Goal: Find specific page/section: Find specific page/section

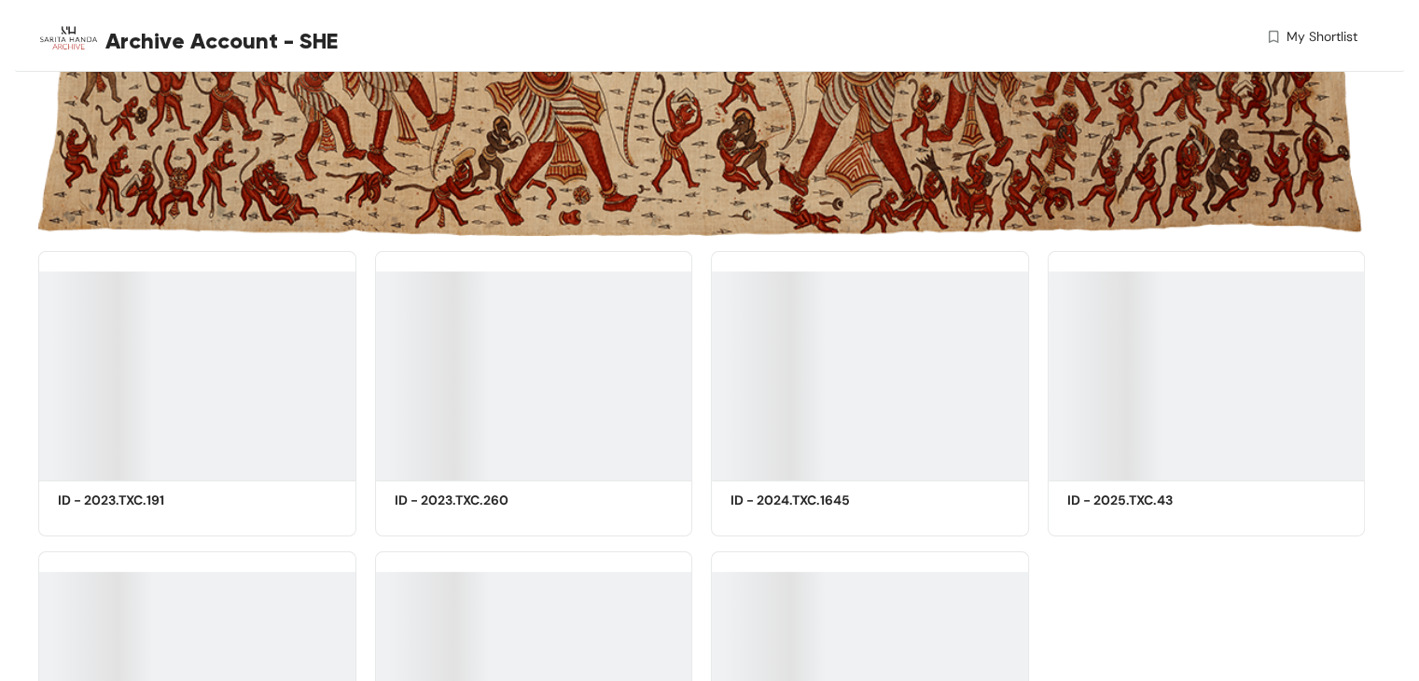
scroll to position [362, 0]
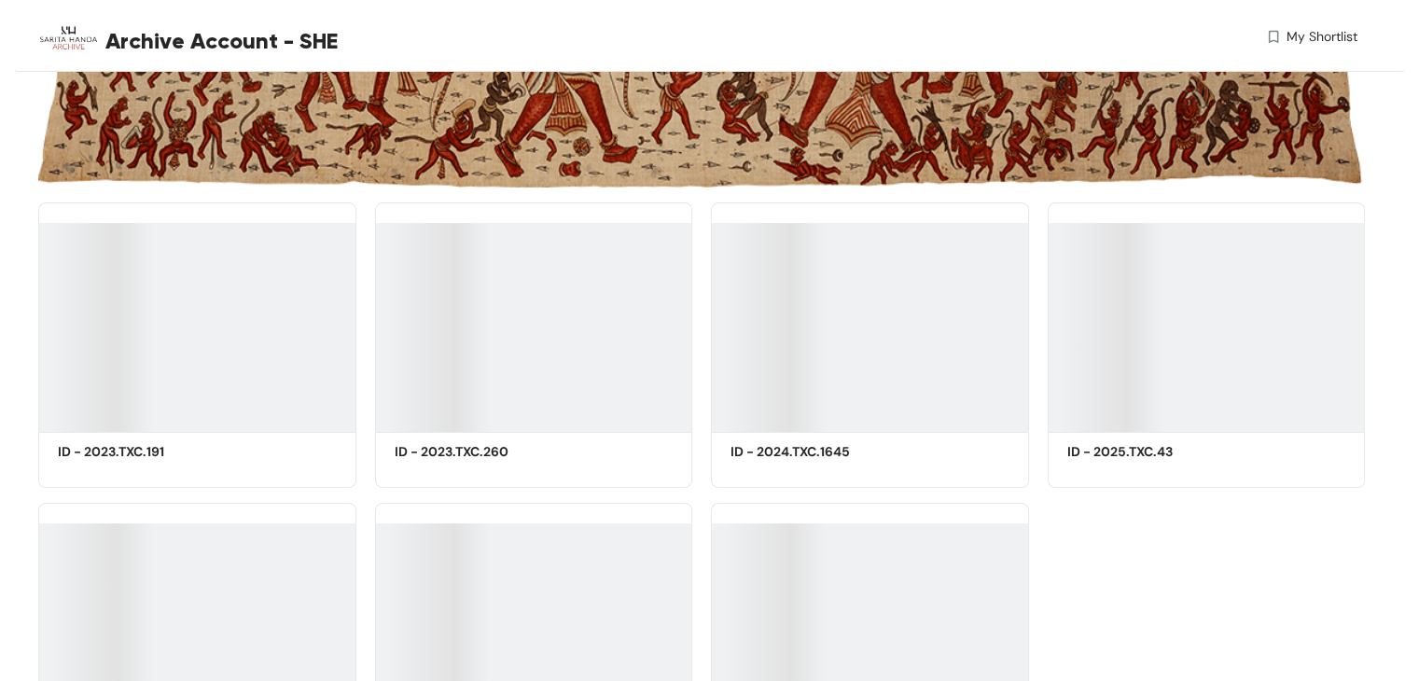
click at [199, 370] on div at bounding box center [197, 327] width 318 height 209
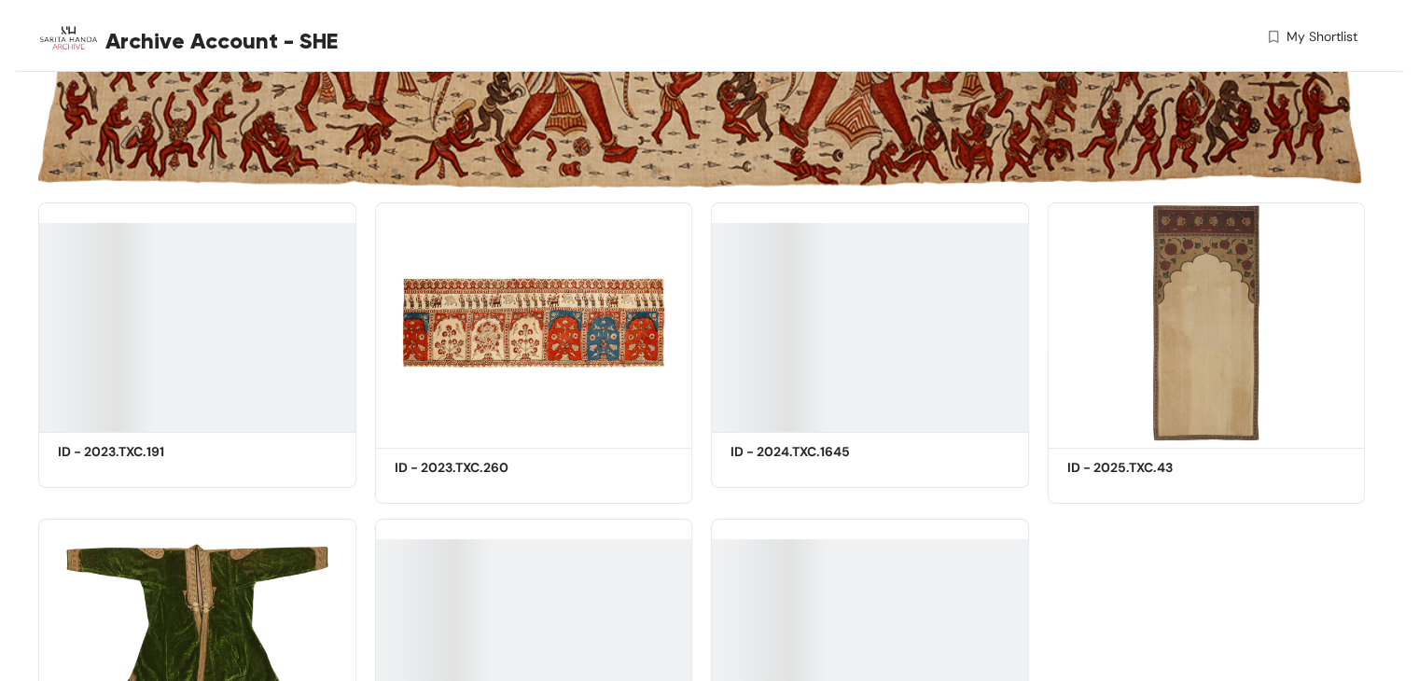
click at [134, 454] on h5 "ID - 2023.TXC.191" at bounding box center [137, 452] width 159 height 20
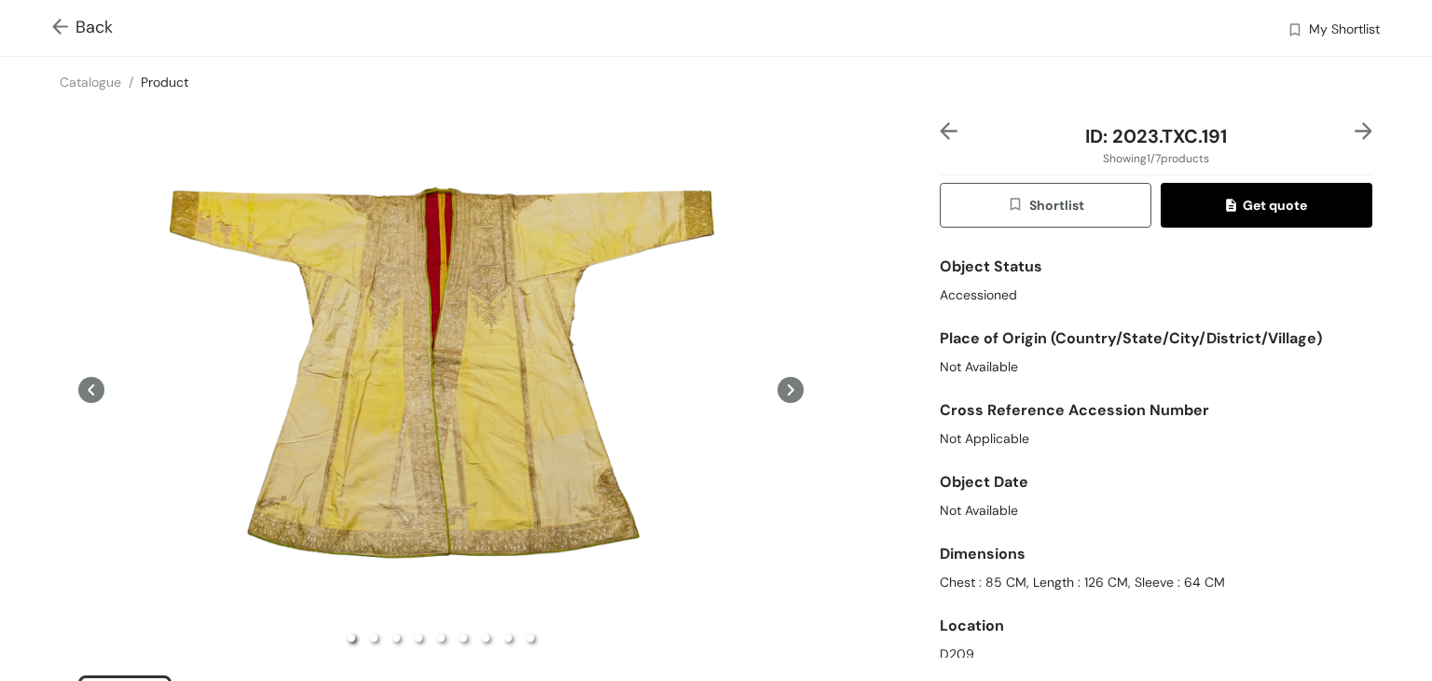
scroll to position [1101, 0]
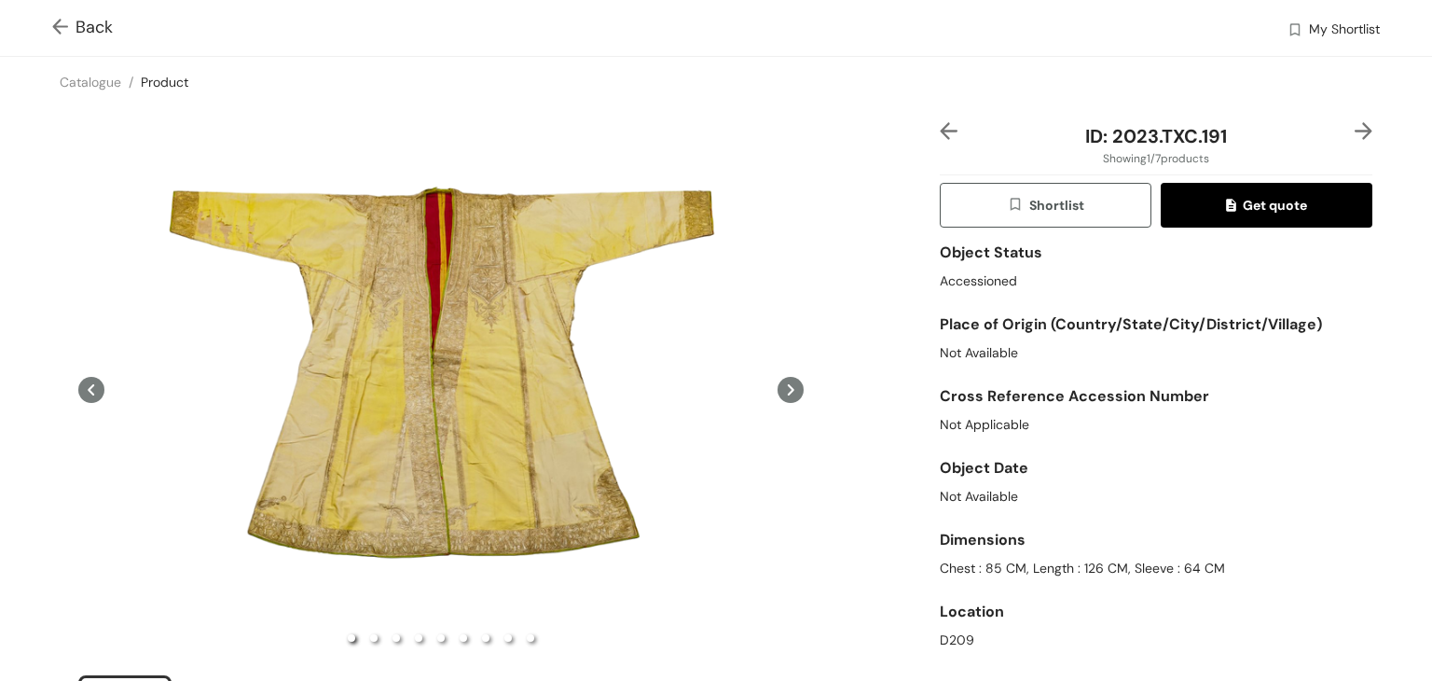
click at [55, 23] on img at bounding box center [63, 29] width 23 height 20
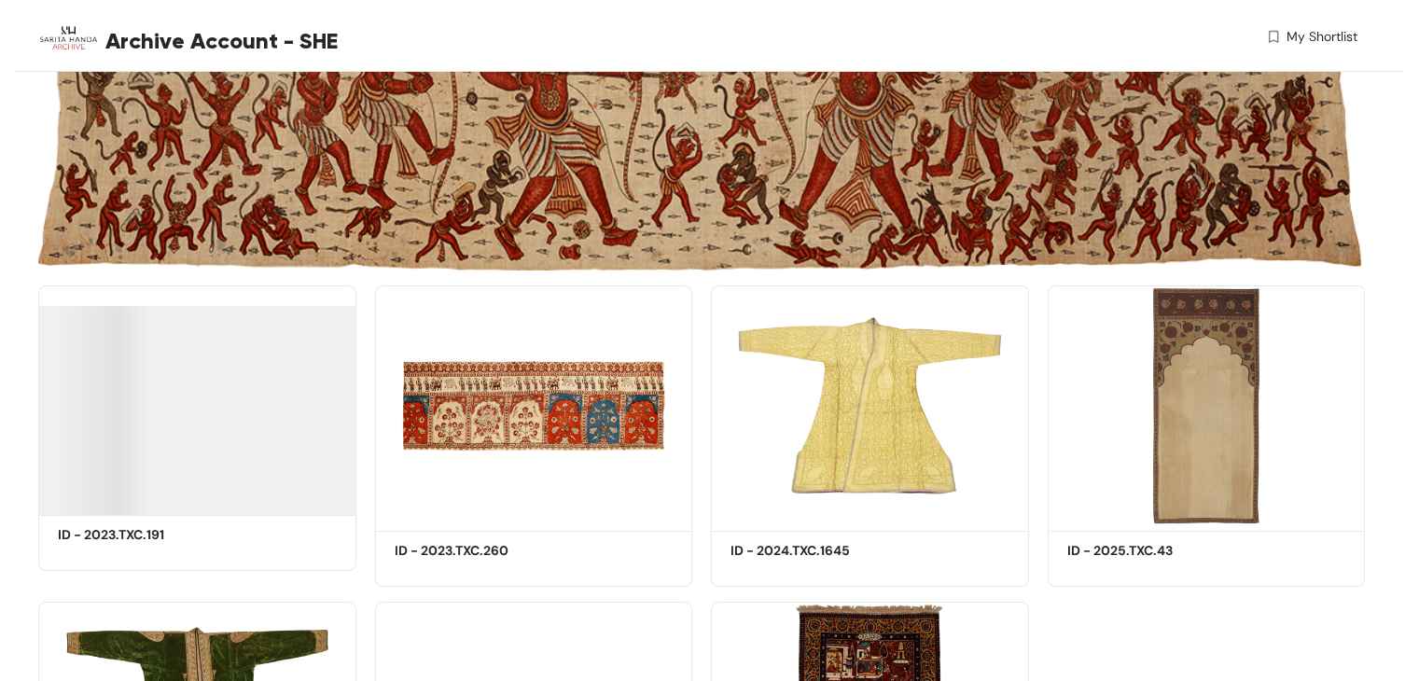
scroll to position [362, 0]
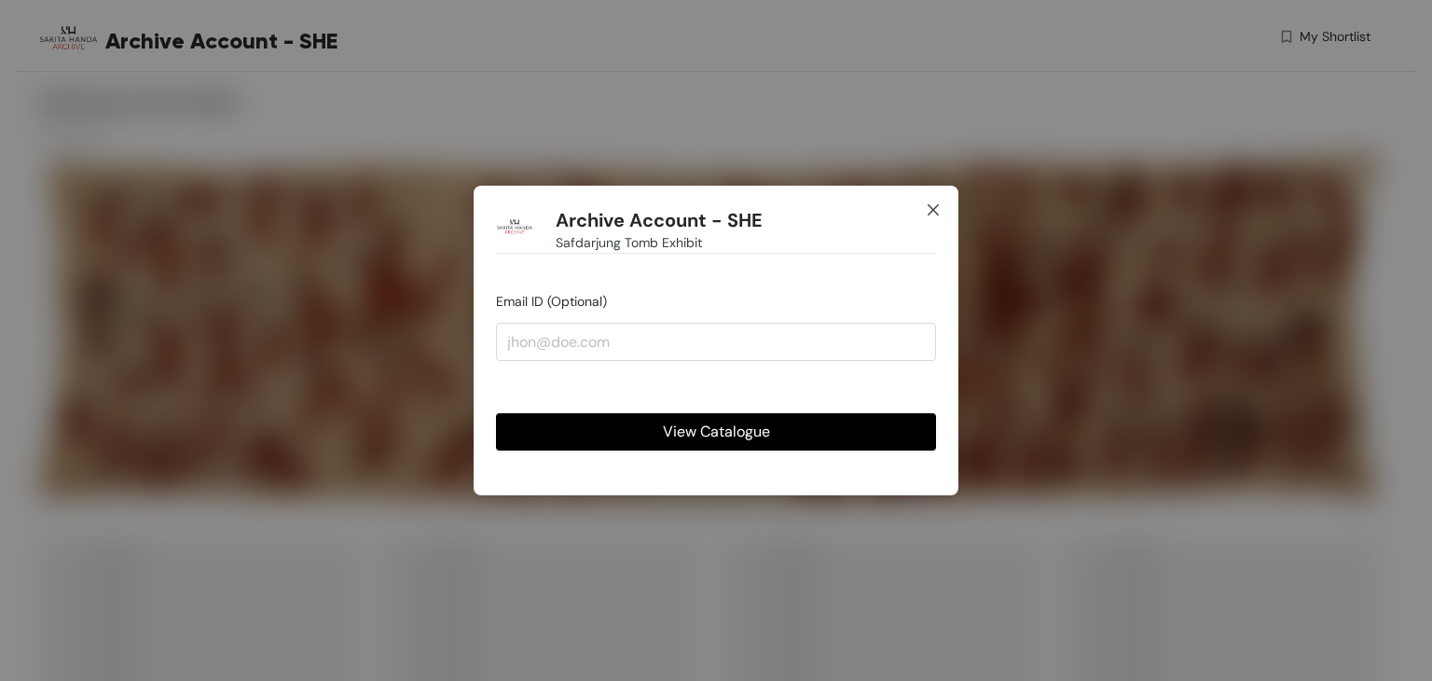
click at [933, 215] on icon "close" at bounding box center [933, 209] width 15 height 15
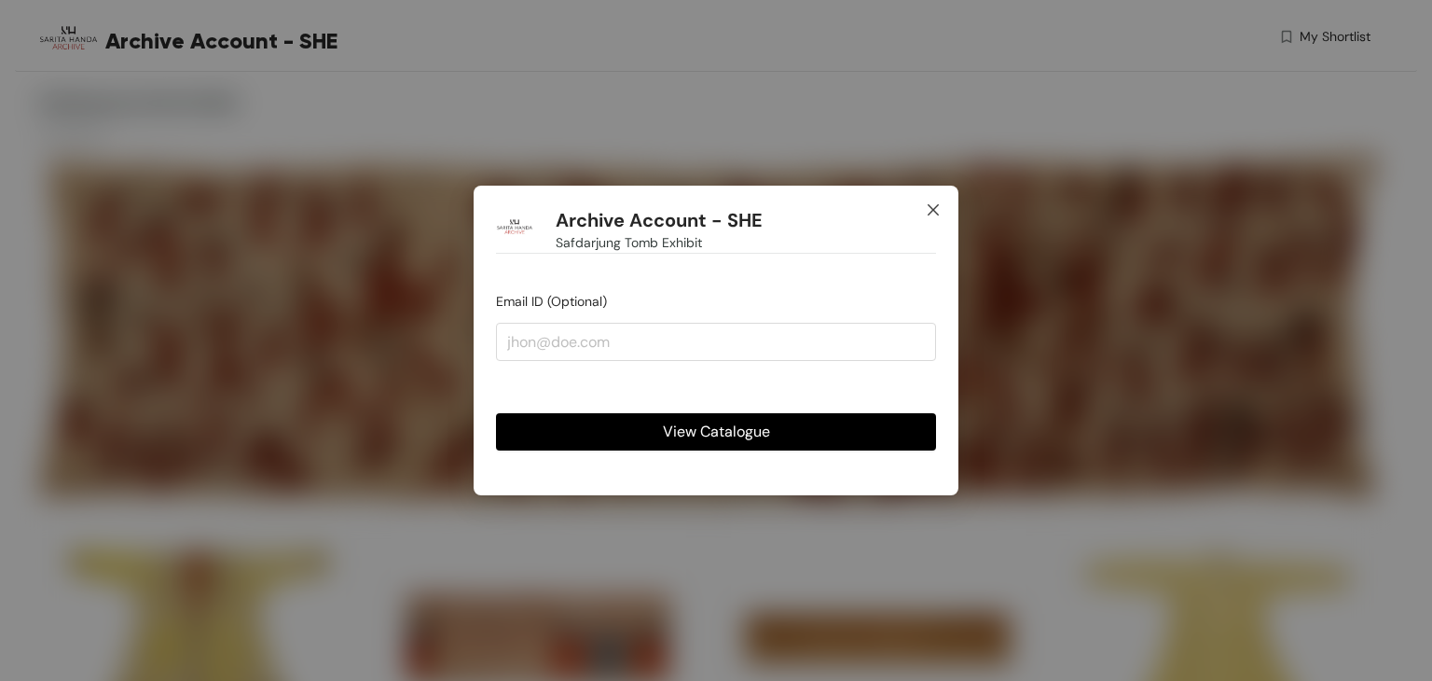
click at [926, 211] on icon "close" at bounding box center [933, 209] width 15 height 15
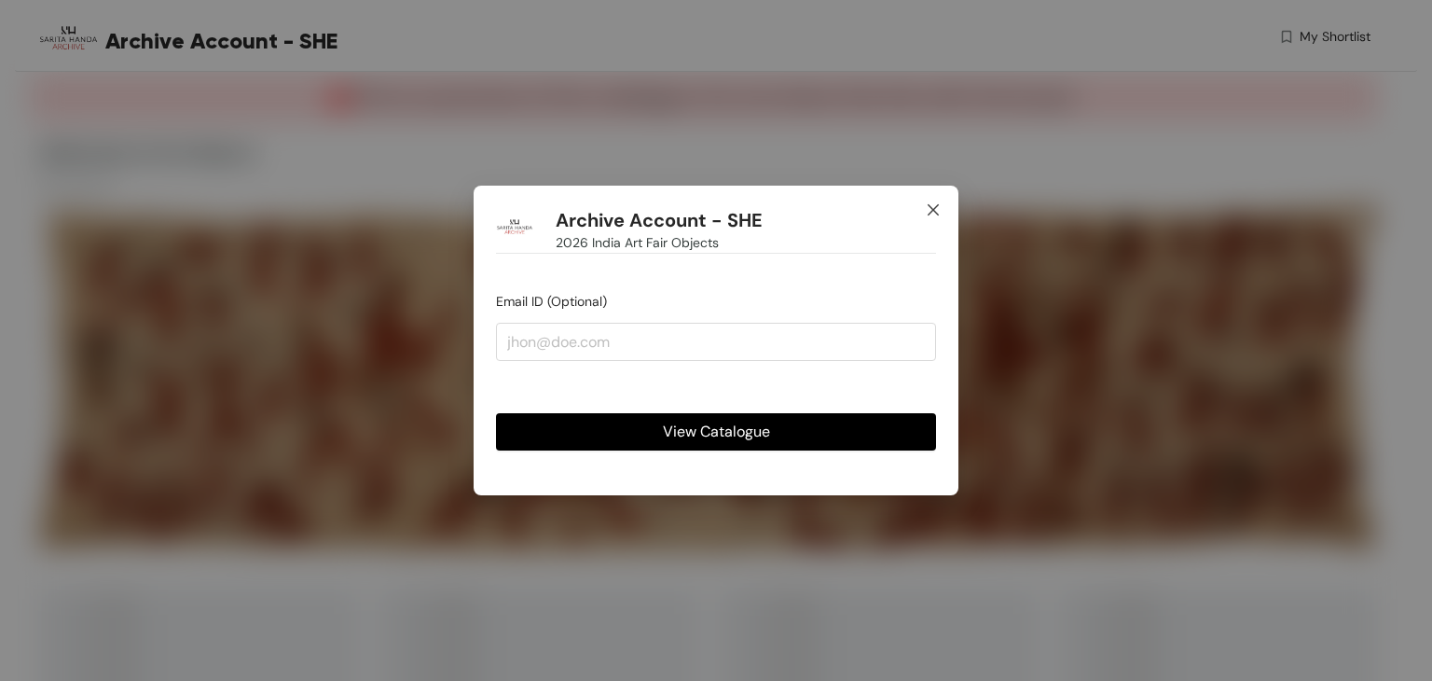
click at [936, 214] on icon "close" at bounding box center [933, 209] width 11 height 11
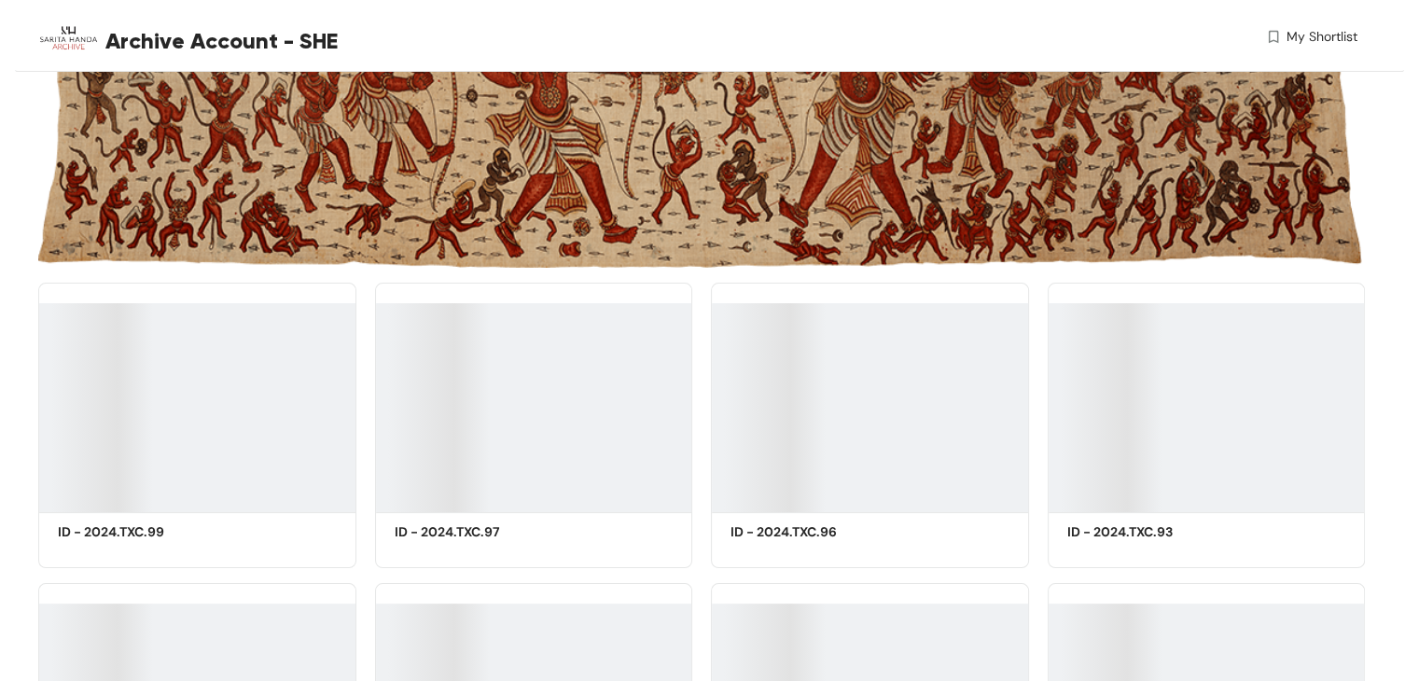
scroll to position [284, 0]
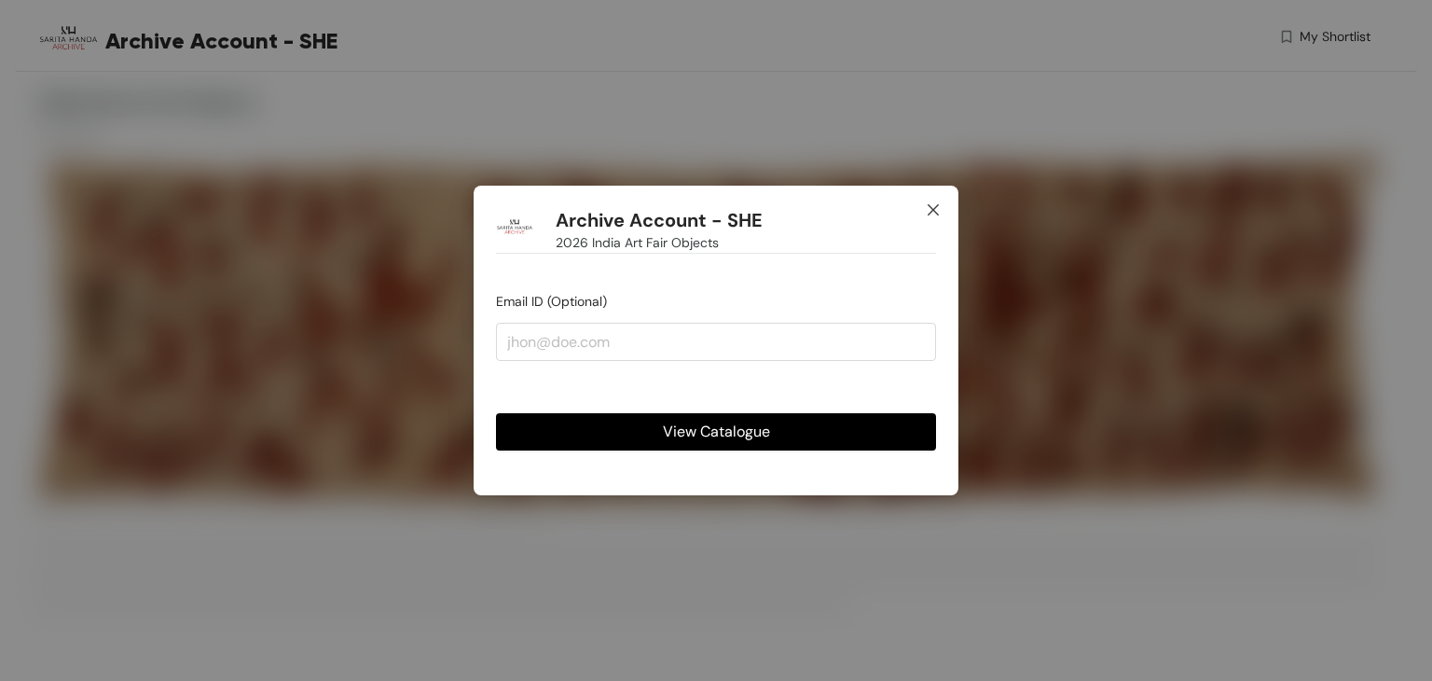
click at [936, 196] on span "Close" at bounding box center [933, 211] width 50 height 50
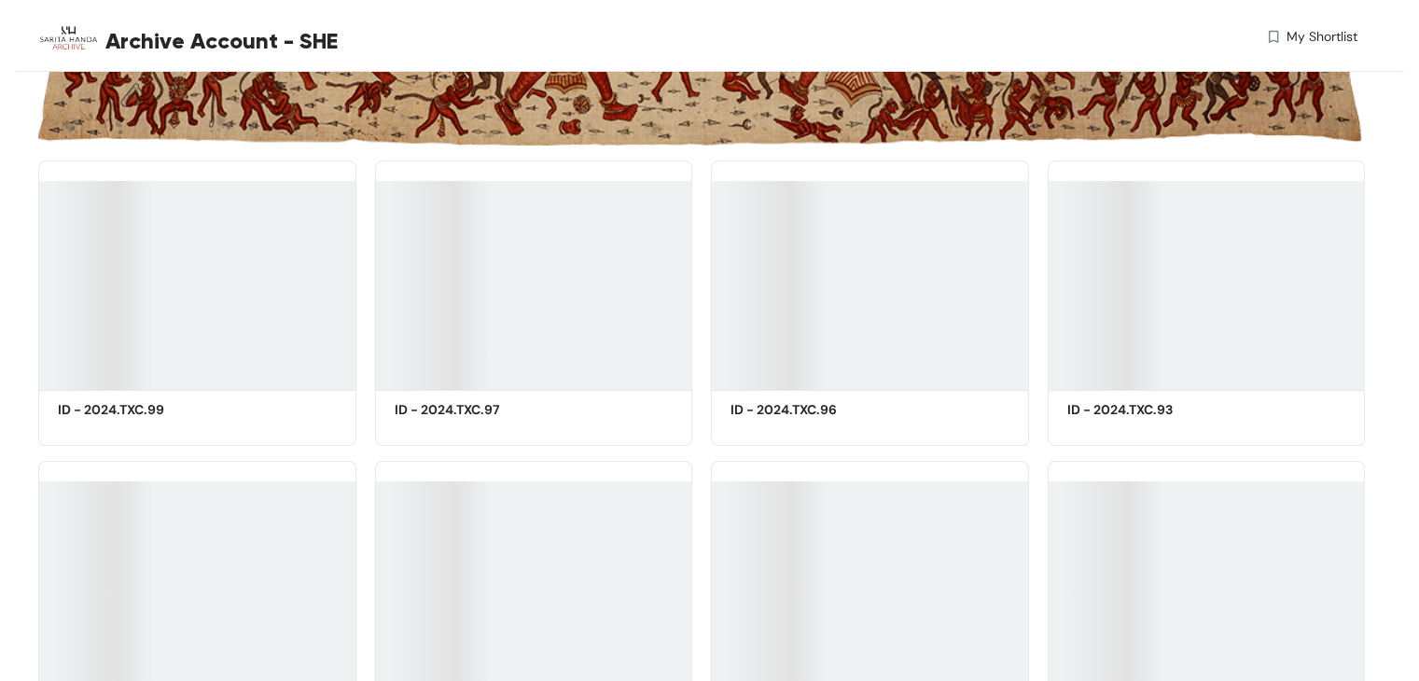
scroll to position [349, 0]
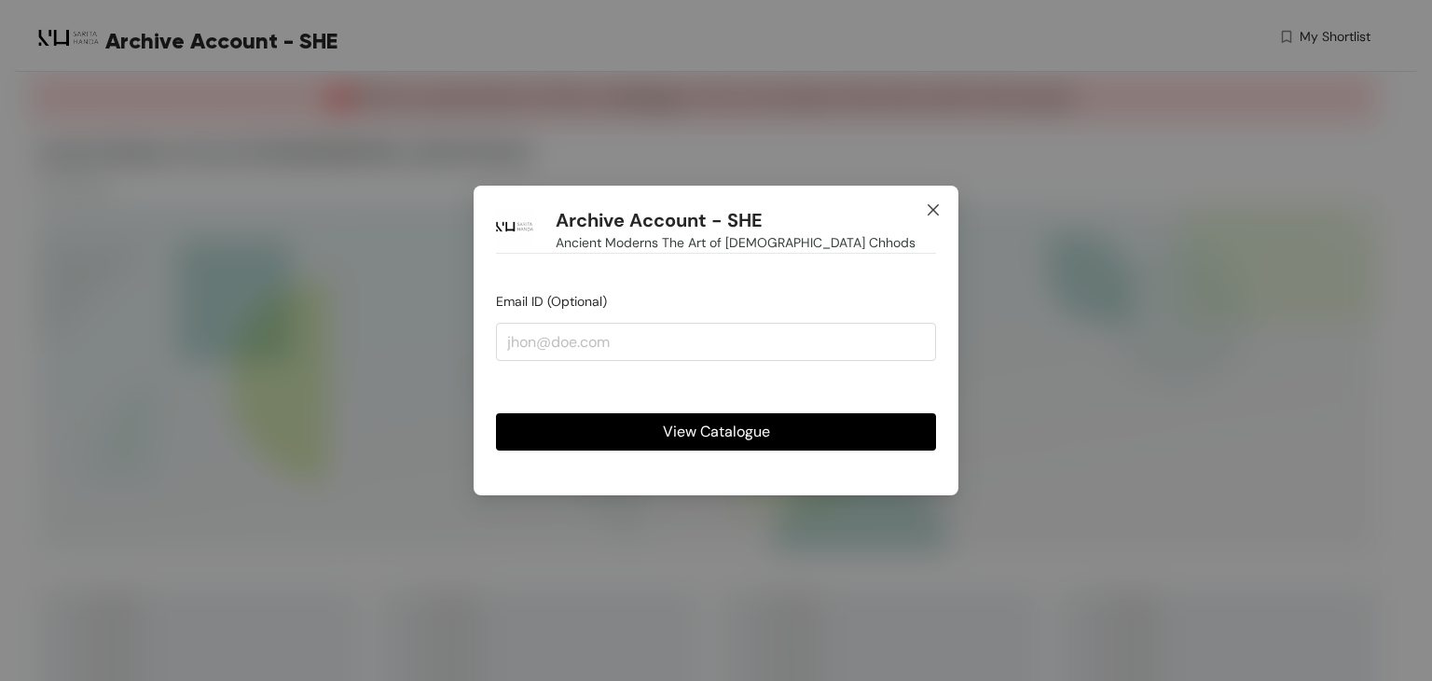
click at [932, 207] on icon "close" at bounding box center [933, 209] width 15 height 15
